Goal: Check status: Check status

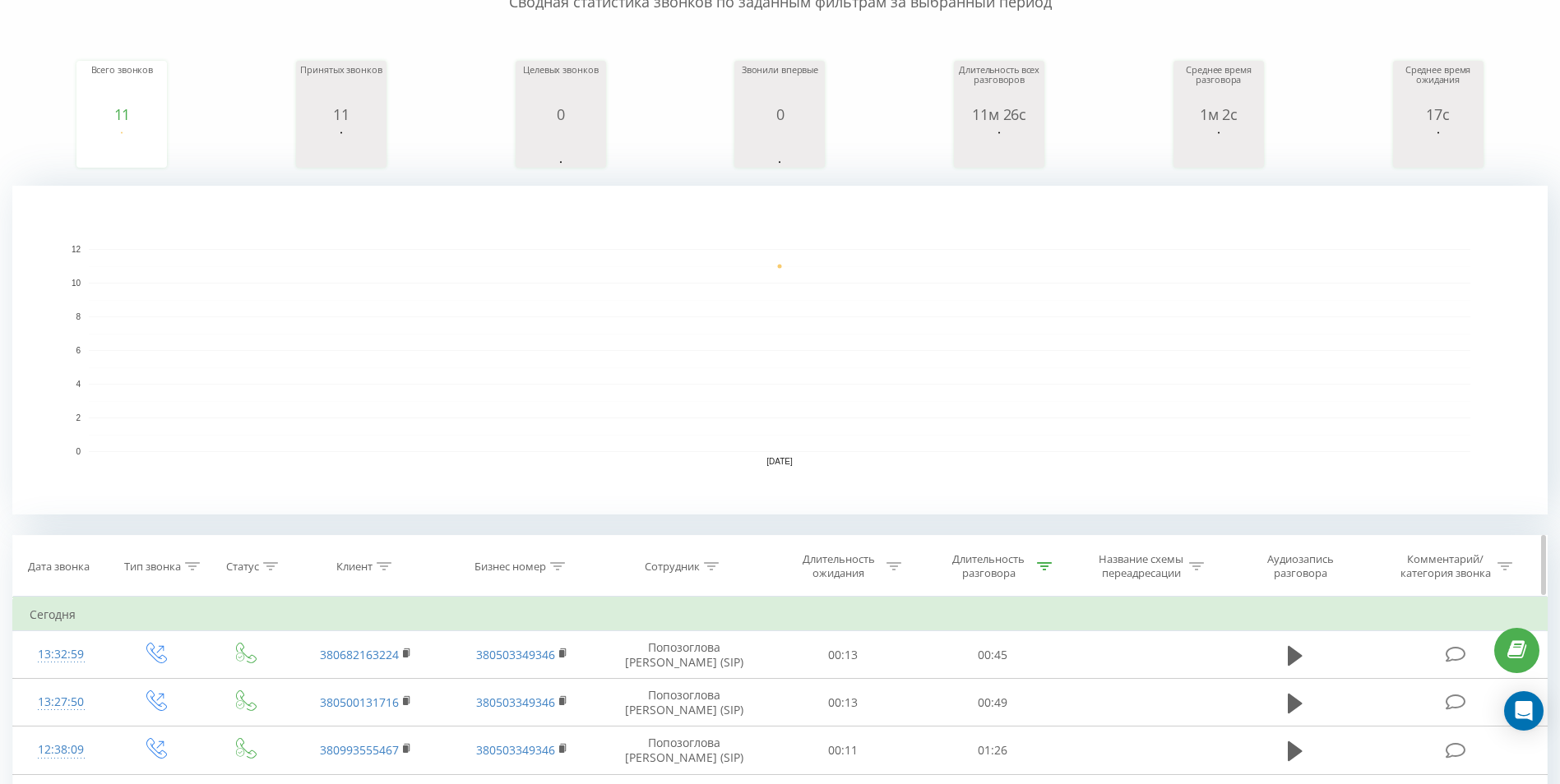
scroll to position [246, 0]
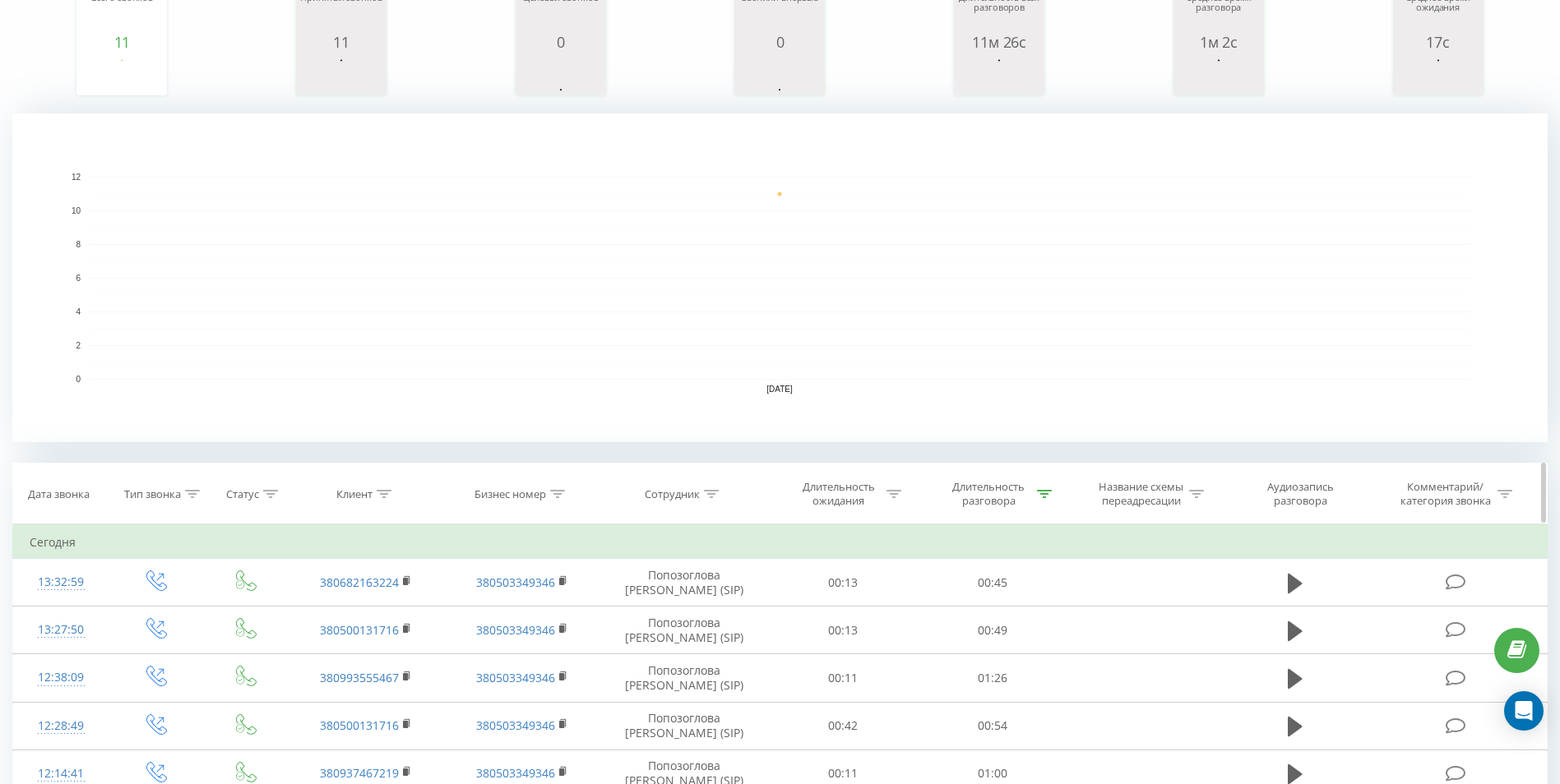
click at [1023, 506] on div "Длительность разговора" at bounding box center [988, 493] width 88 height 28
click at [1039, 497] on icon at bounding box center [1044, 493] width 14 height 9
drag, startPoint x: 1039, startPoint y: 497, endPoint x: 991, endPoint y: 608, distance: 120.9
click at [991, 608] on input "00:40" at bounding box center [992, 612] width 144 height 29
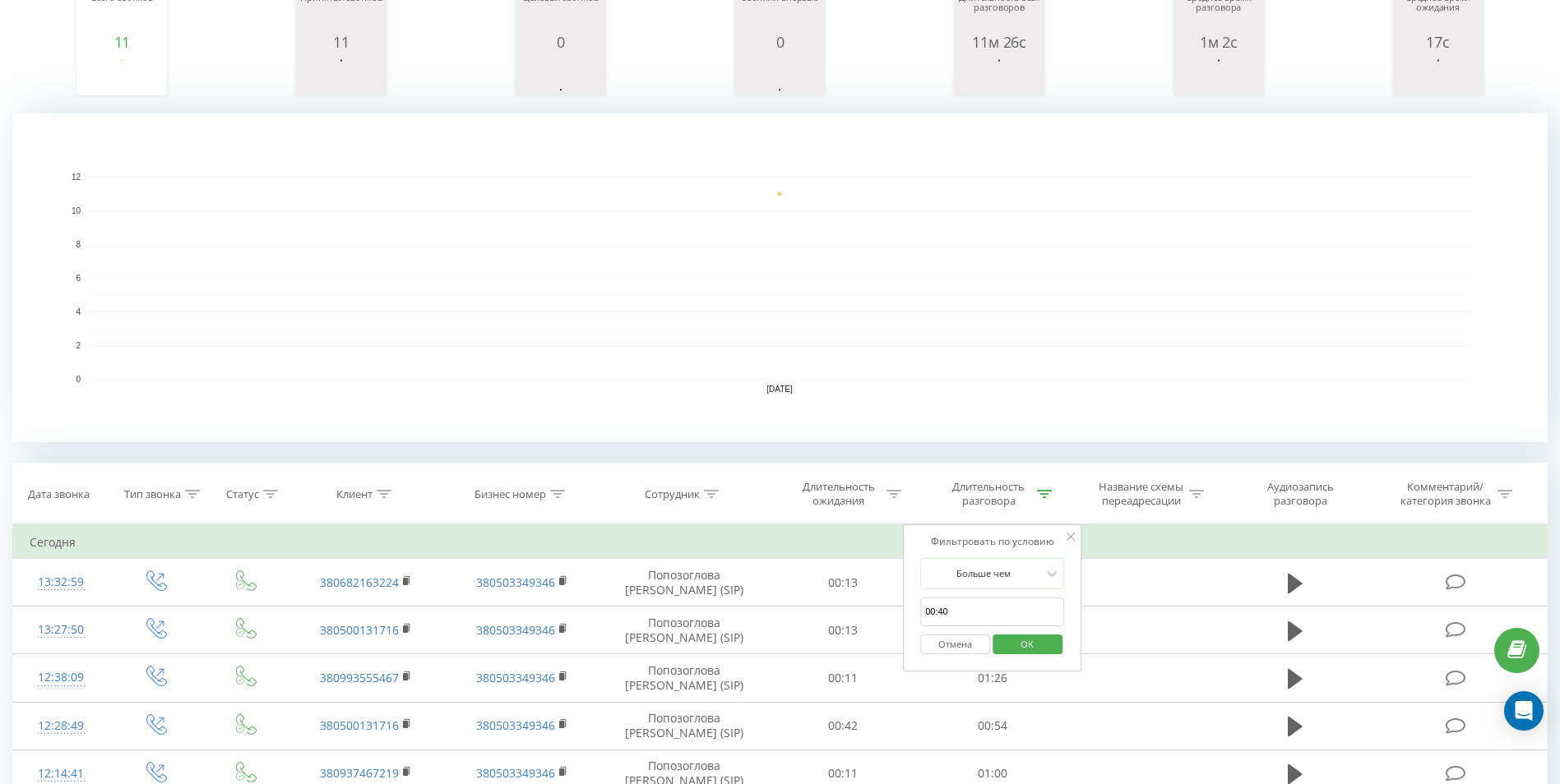
click at [984, 611] on input "00:40" at bounding box center [992, 612] width 144 height 29
click at [982, 610] on input "text" at bounding box center [992, 612] width 144 height 29
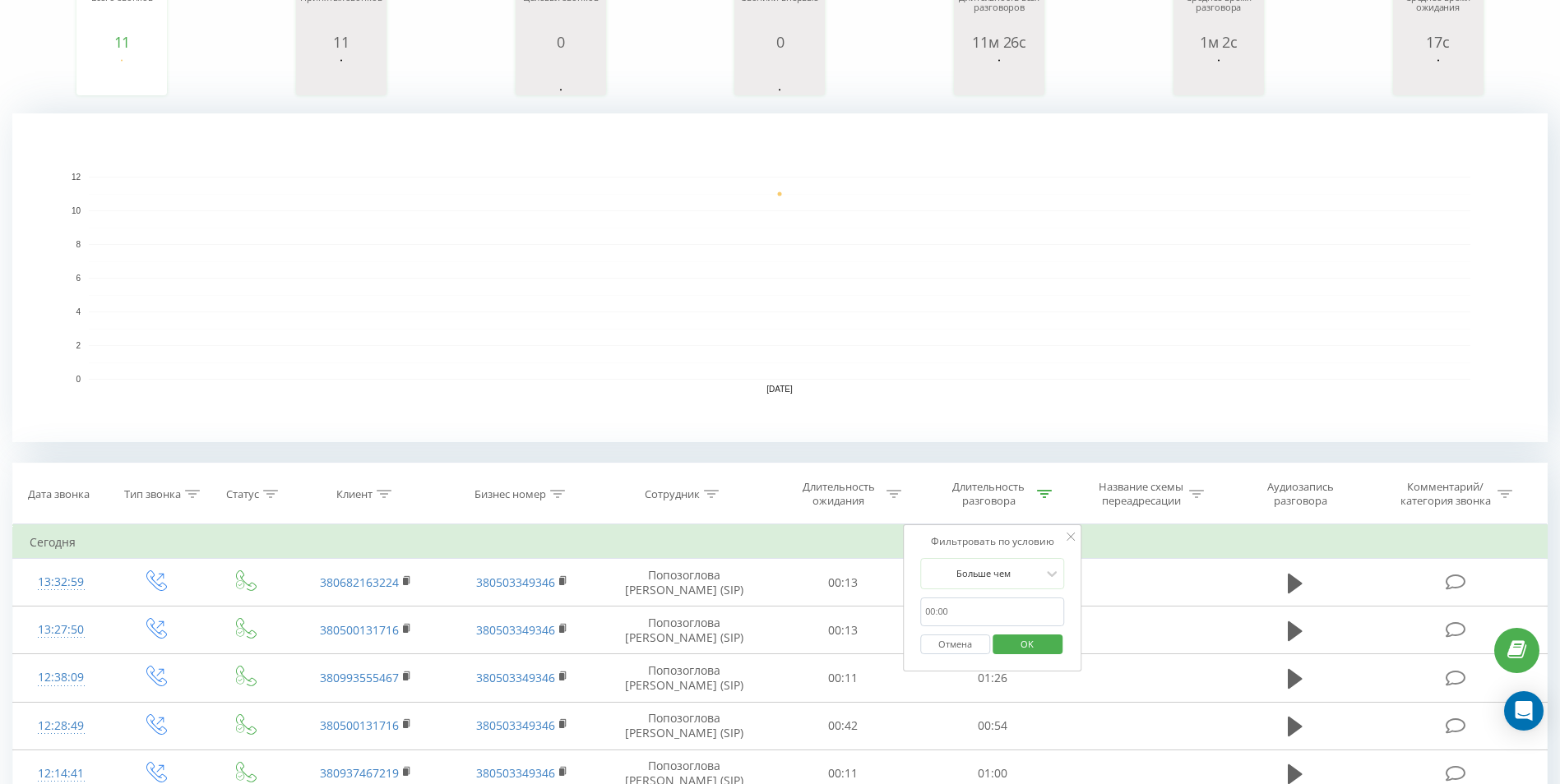
type input "01:00"
click at [1010, 649] on span "OK" at bounding box center [1027, 644] width 46 height 25
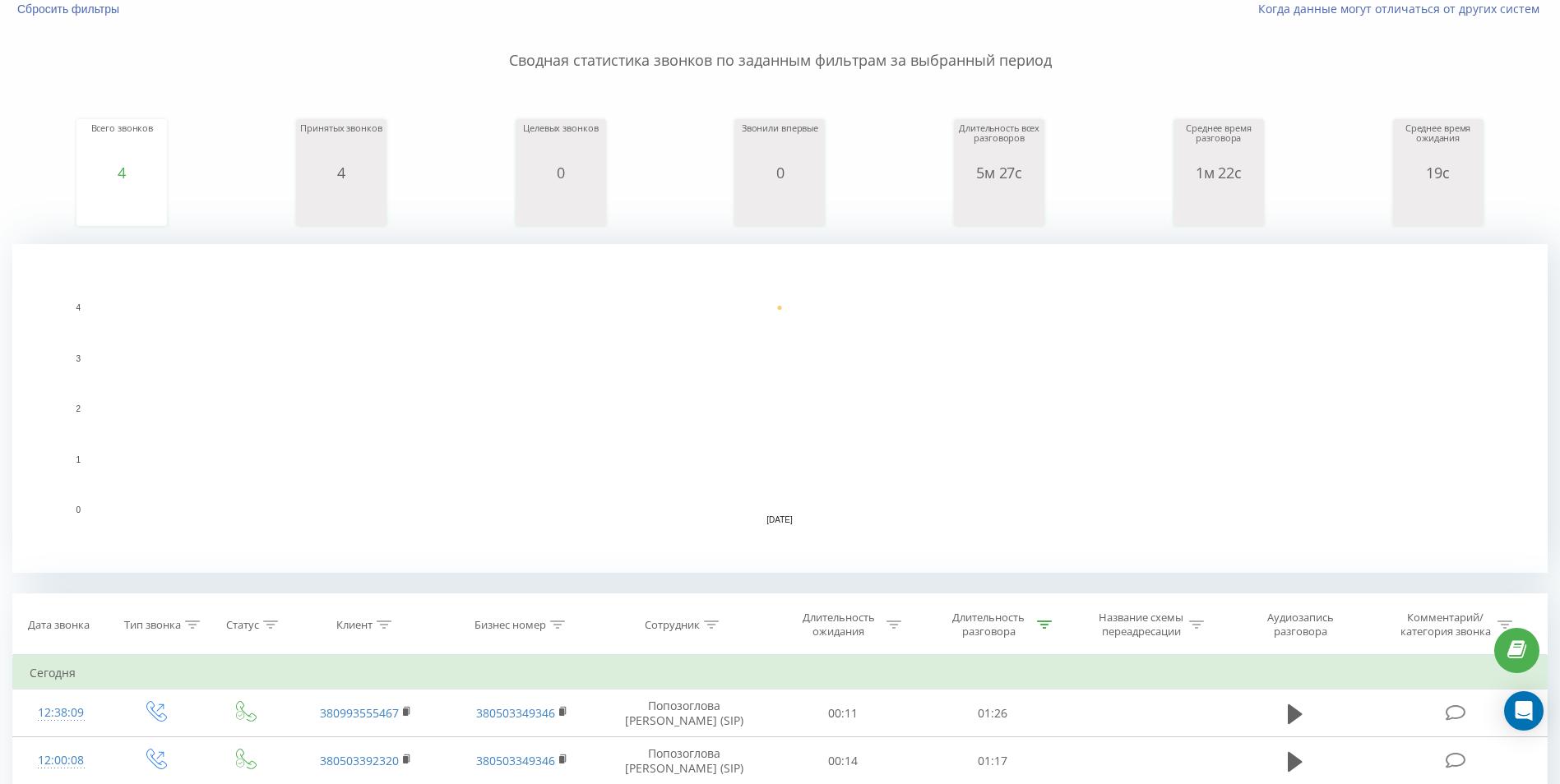
scroll to position [164, 0]
